Goal: Task Accomplishment & Management: Use online tool/utility

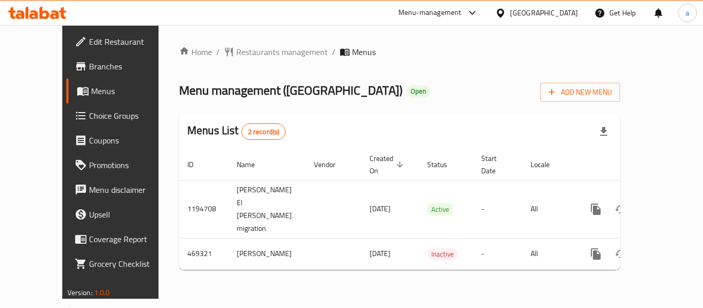
click at [89, 117] on span "Choice Groups" at bounding box center [130, 116] width 82 height 12
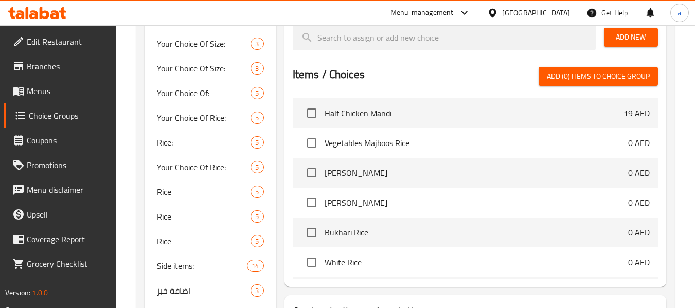
scroll to position [103, 0]
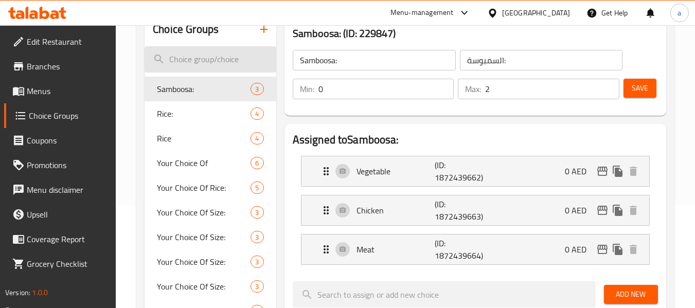
click at [206, 61] on input "search" at bounding box center [210, 59] width 131 height 26
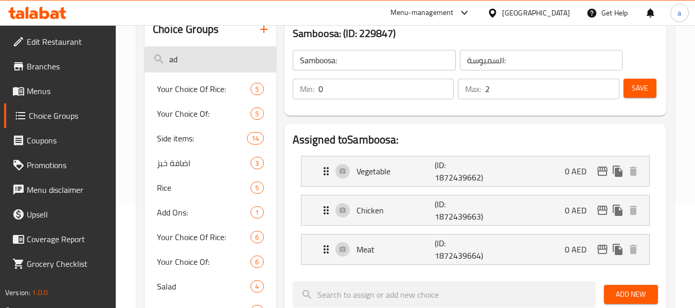
type input "a"
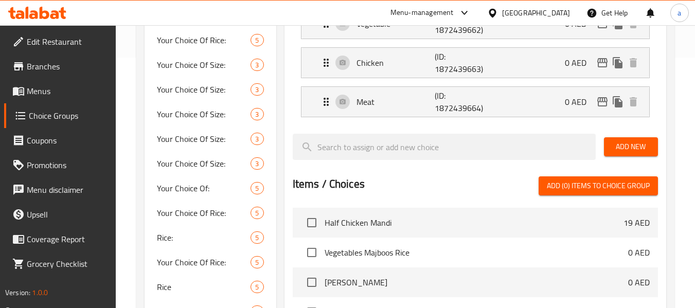
scroll to position [0, 0]
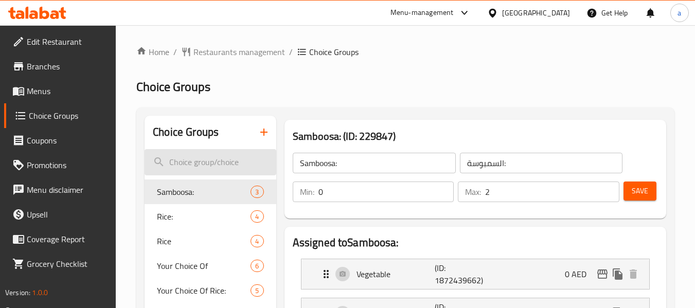
click at [199, 166] on input "search" at bounding box center [210, 162] width 131 height 26
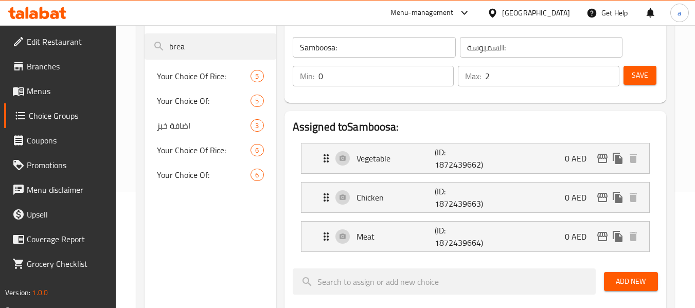
scroll to position [51, 0]
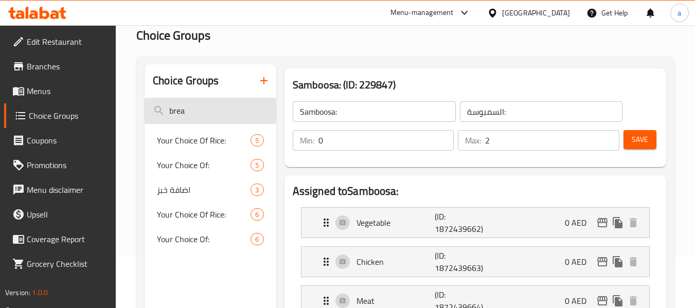
click at [207, 112] on input "brea" at bounding box center [210, 111] width 131 height 26
type input "b"
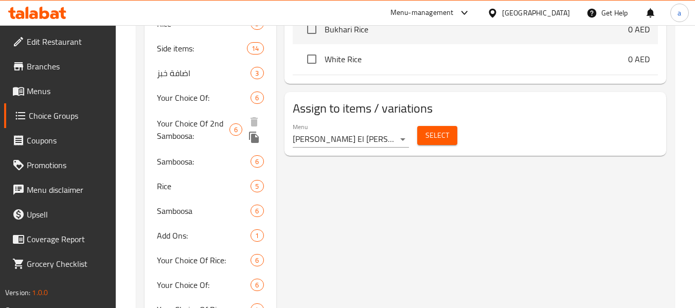
scroll to position [566, 0]
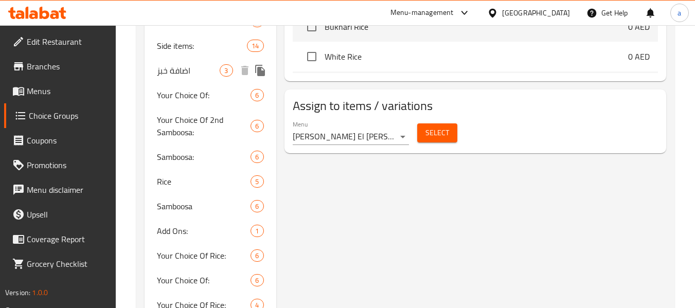
click at [191, 70] on span "اضافة خبز" at bounding box center [188, 70] width 63 height 12
type input "اضافة خبز"
type input "Add Bread"
type input "3"
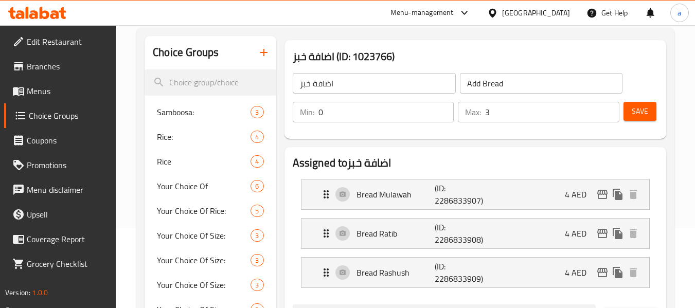
scroll to position [51, 0]
